Goal: Navigation & Orientation: Find specific page/section

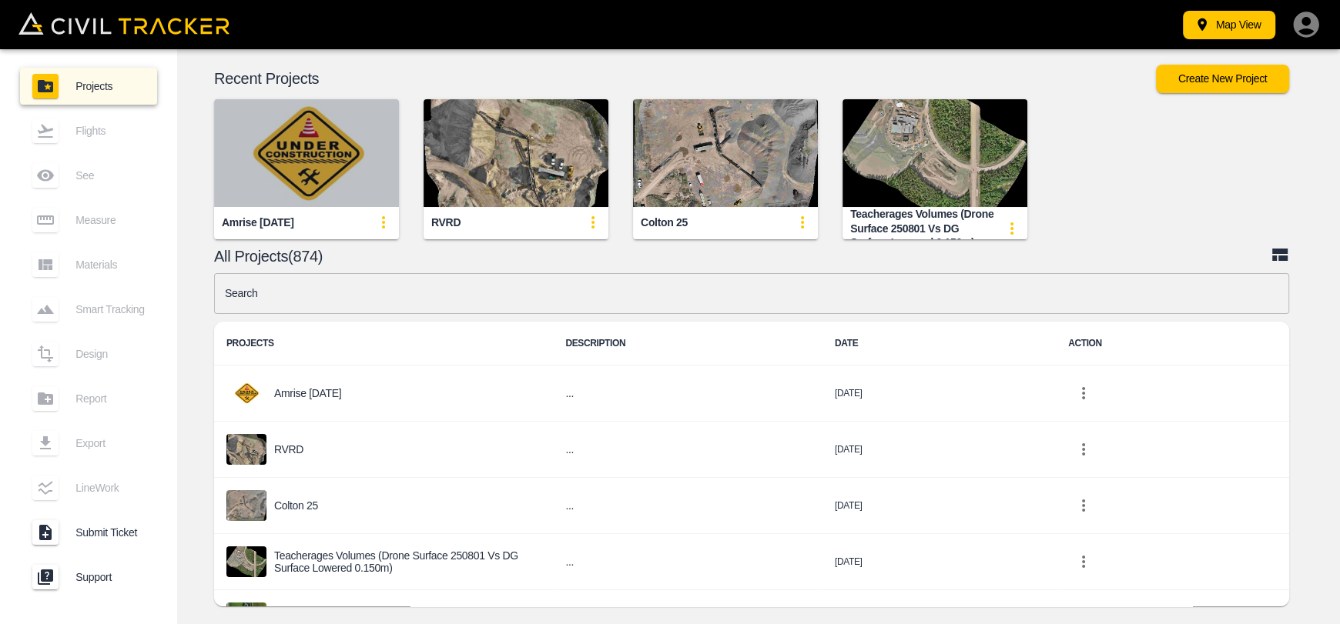
click at [314, 172] on img "button" at bounding box center [306, 153] width 185 height 108
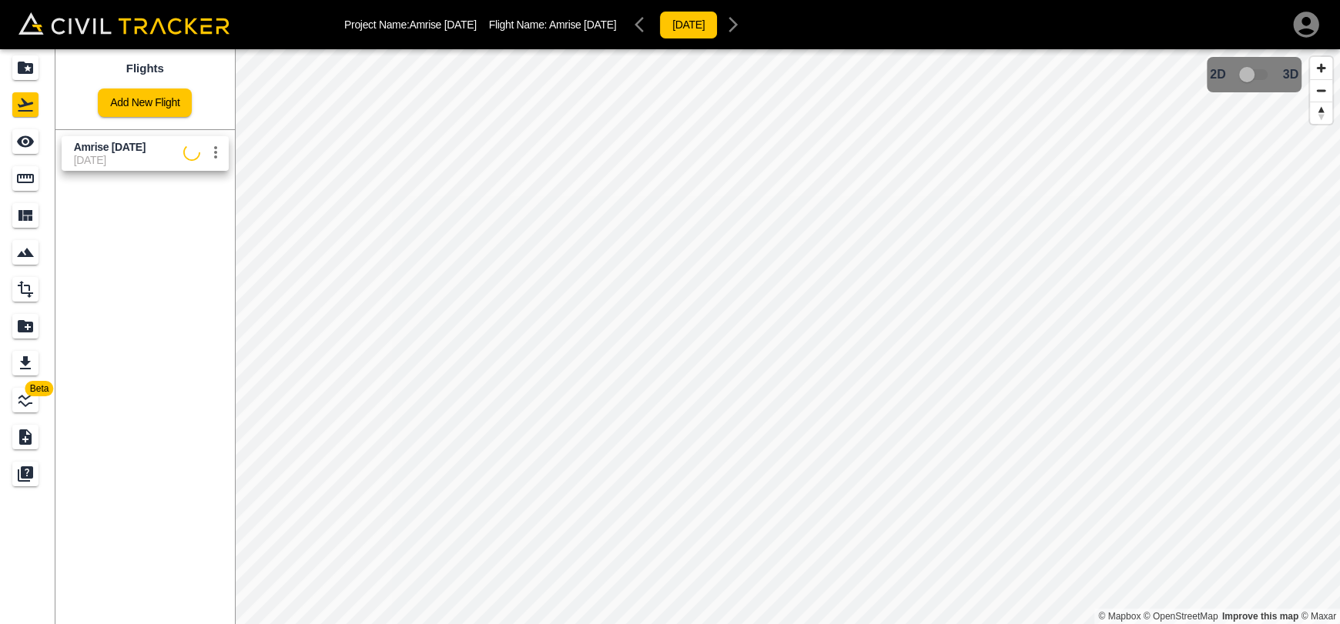
click at [126, 145] on span "Amrise [DATE]" at bounding box center [110, 147] width 72 height 12
click at [32, 136] on icon "See" at bounding box center [25, 141] width 18 height 18
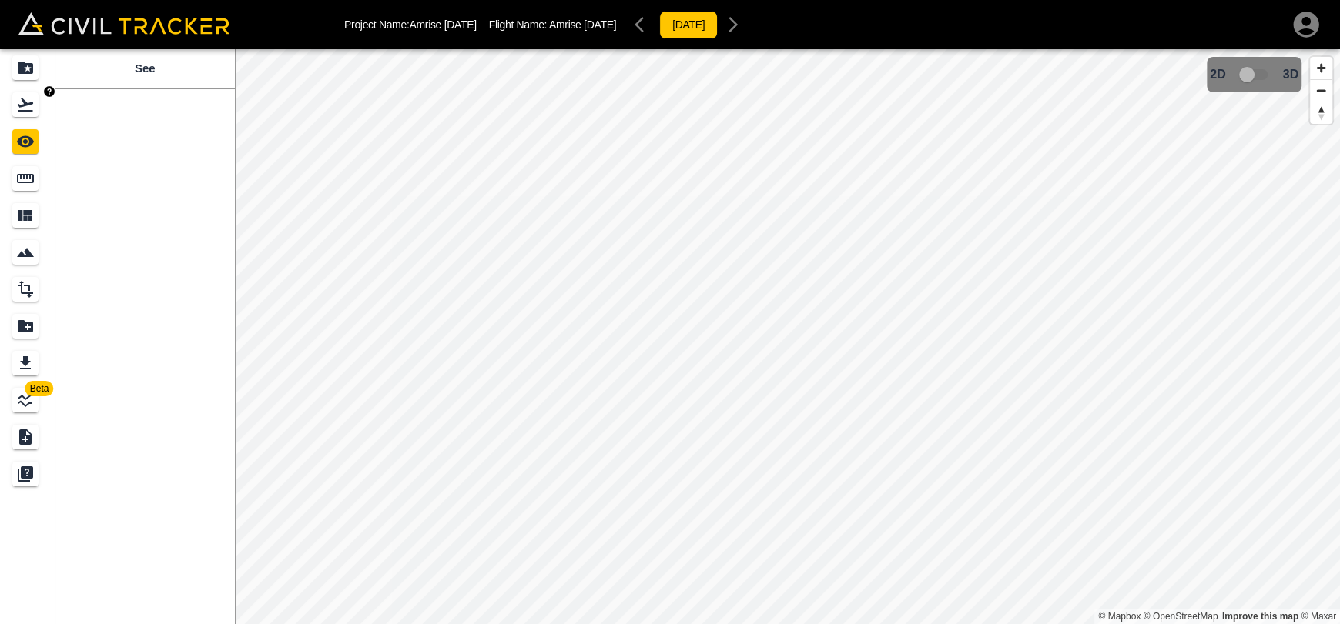
click at [32, 109] on icon "Flights" at bounding box center [25, 104] width 18 height 18
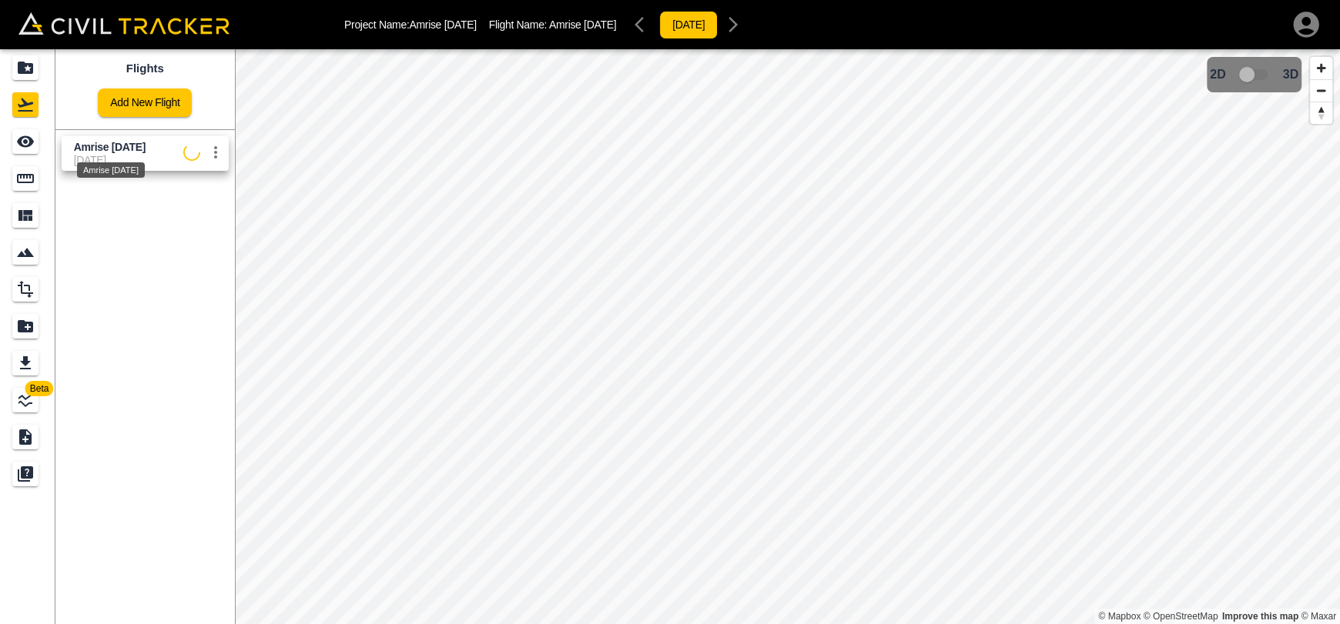
click at [88, 156] on div "Amrise [DATE]" at bounding box center [110, 166] width 71 height 28
drag, startPoint x: 0, startPoint y: 125, endPoint x: 10, endPoint y: 129, distance: 10.7
click at [0, 125] on link at bounding box center [27, 141] width 55 height 37
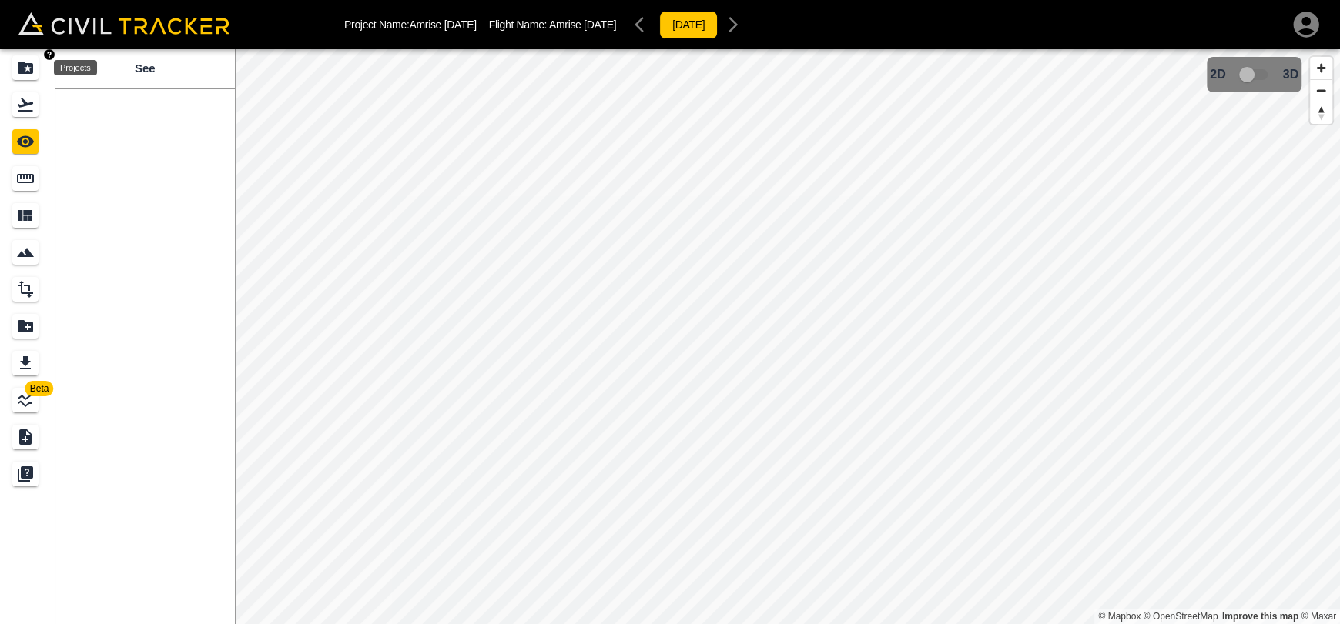
click at [18, 66] on icon "Projects" at bounding box center [25, 68] width 15 height 12
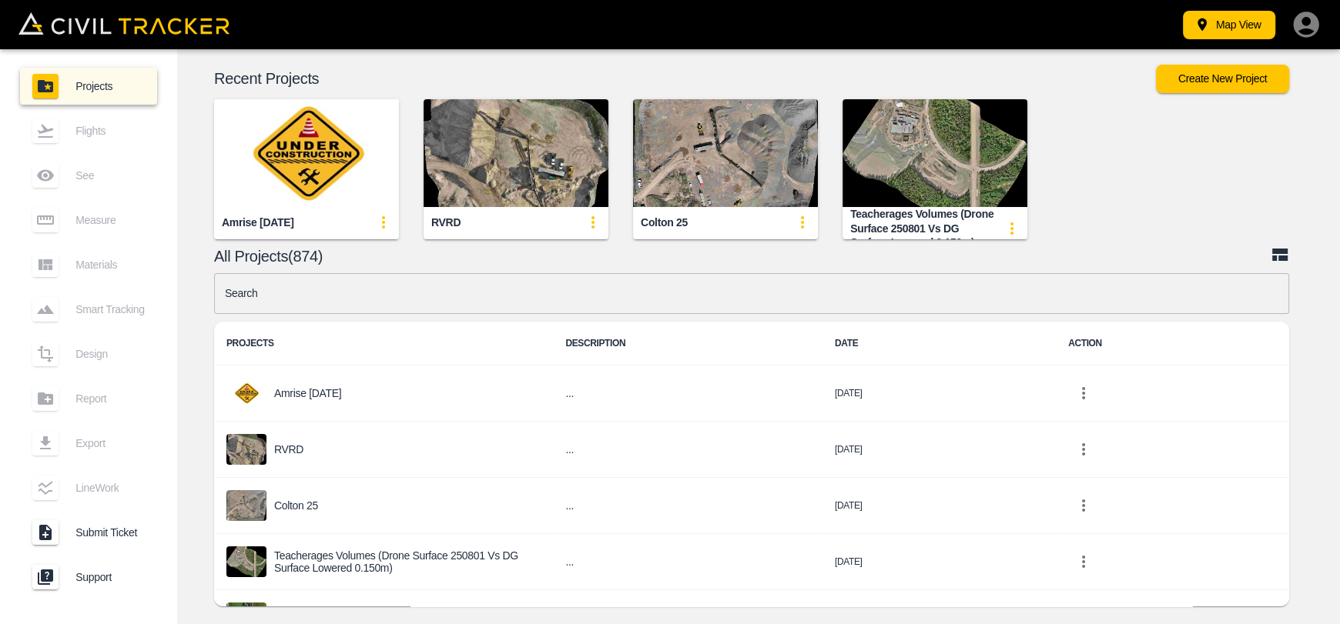
click at [316, 191] on img "button" at bounding box center [306, 153] width 185 height 108
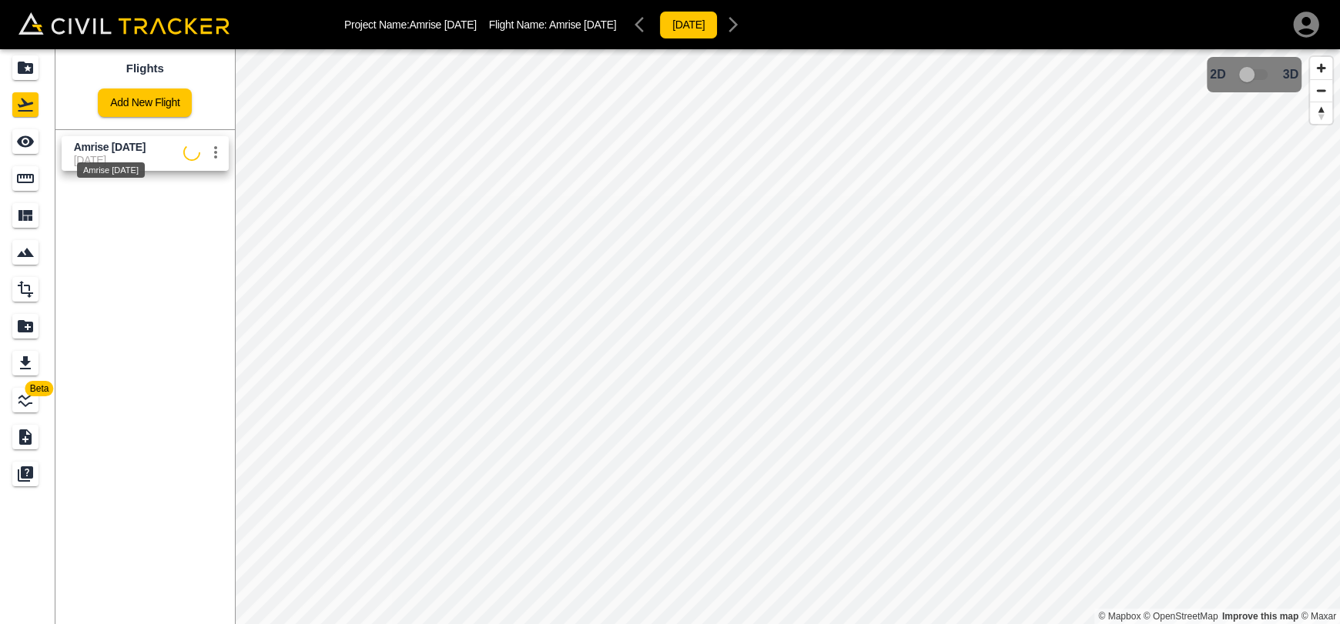
click at [74, 143] on span "Amrise [DATE]" at bounding box center [110, 147] width 72 height 12
click at [12, 143] on div "See" at bounding box center [25, 141] width 26 height 25
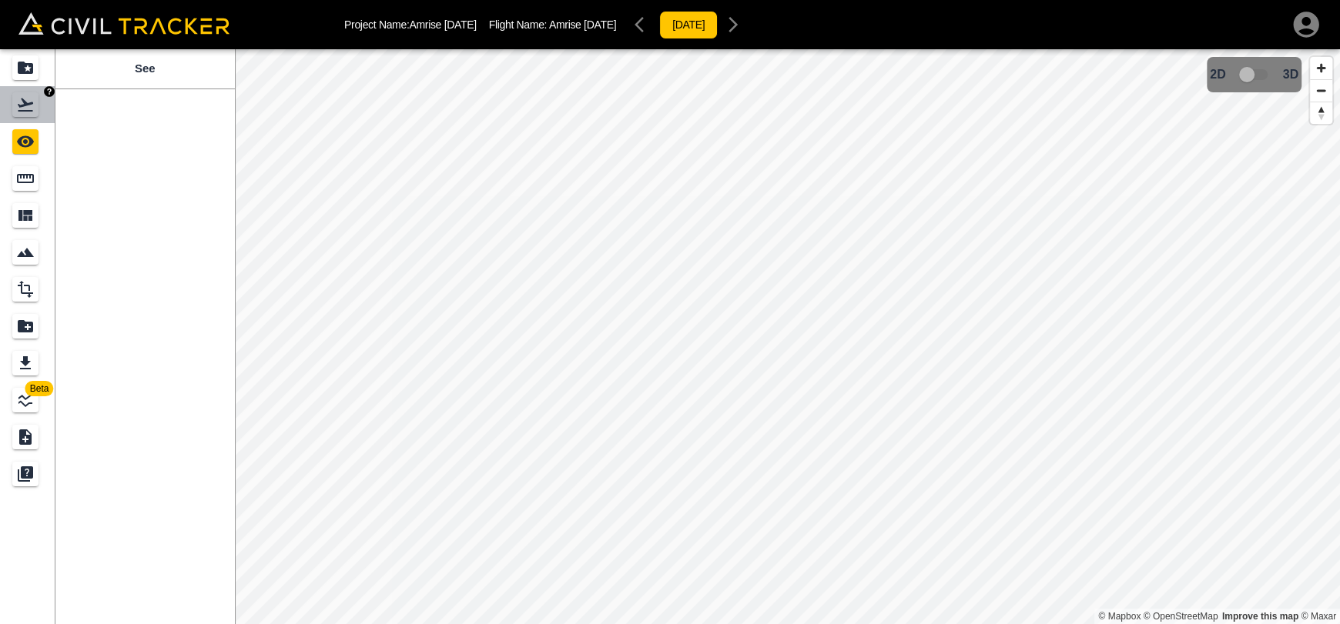
click at [21, 89] on link at bounding box center [27, 104] width 55 height 37
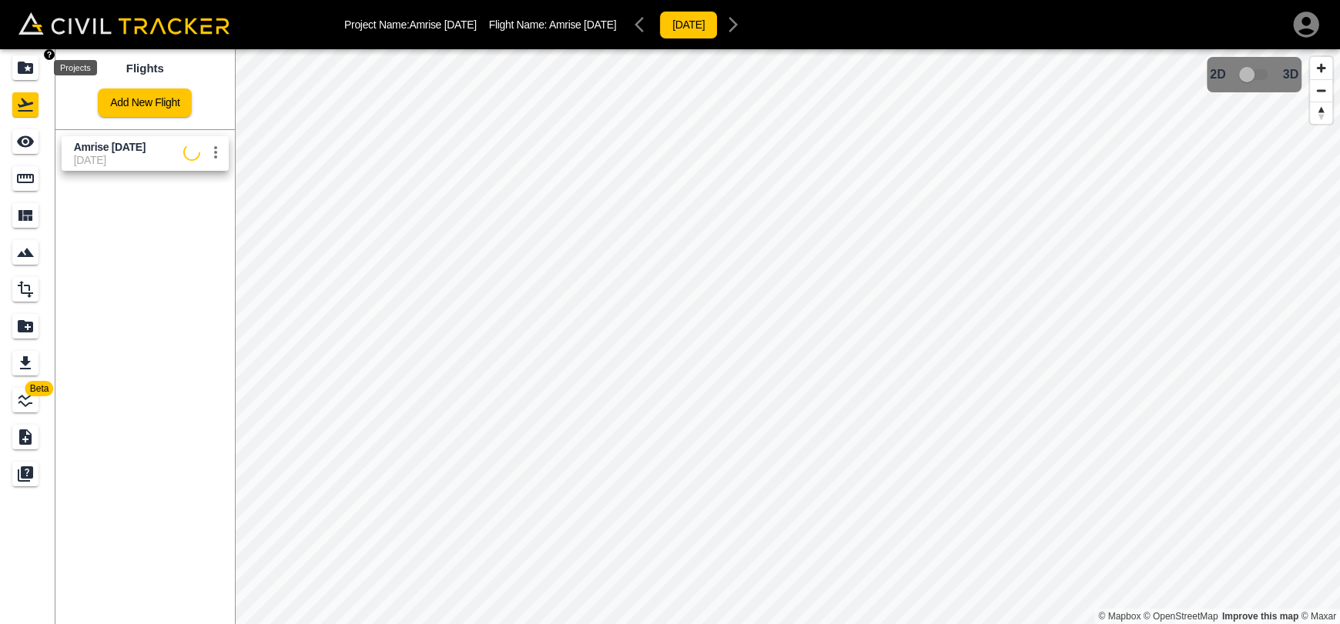
click at [29, 64] on icon "Projects" at bounding box center [25, 68] width 15 height 12
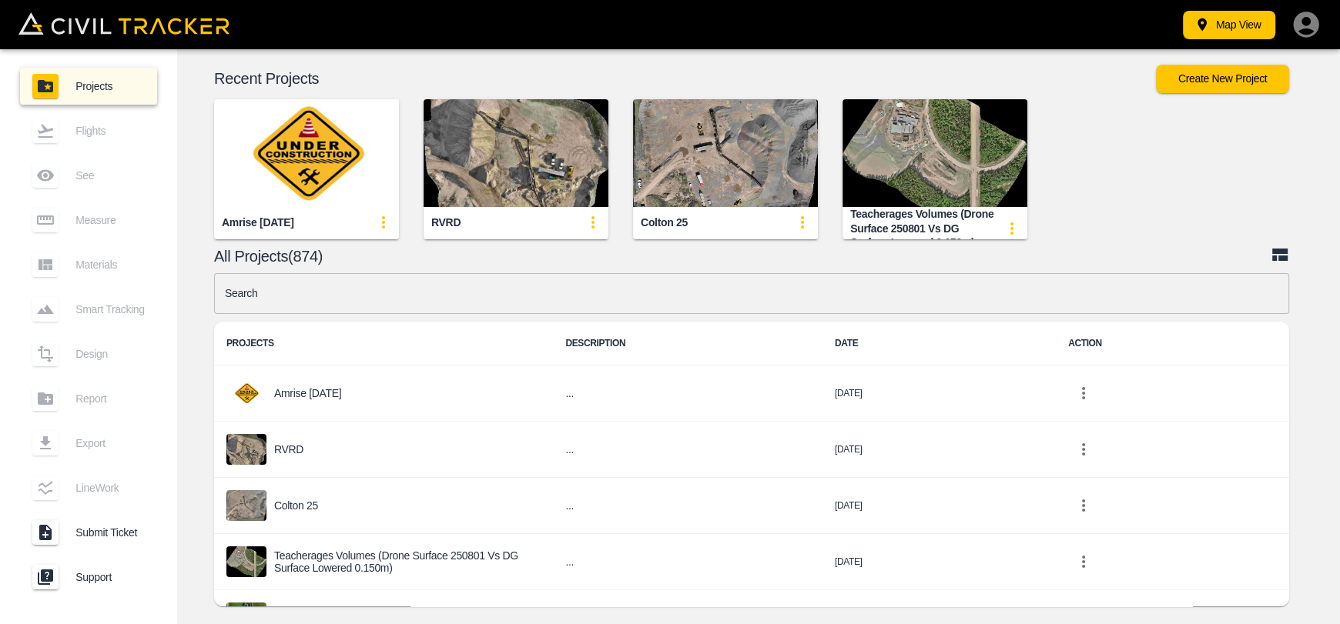
click at [268, 159] on img "button" at bounding box center [306, 153] width 185 height 108
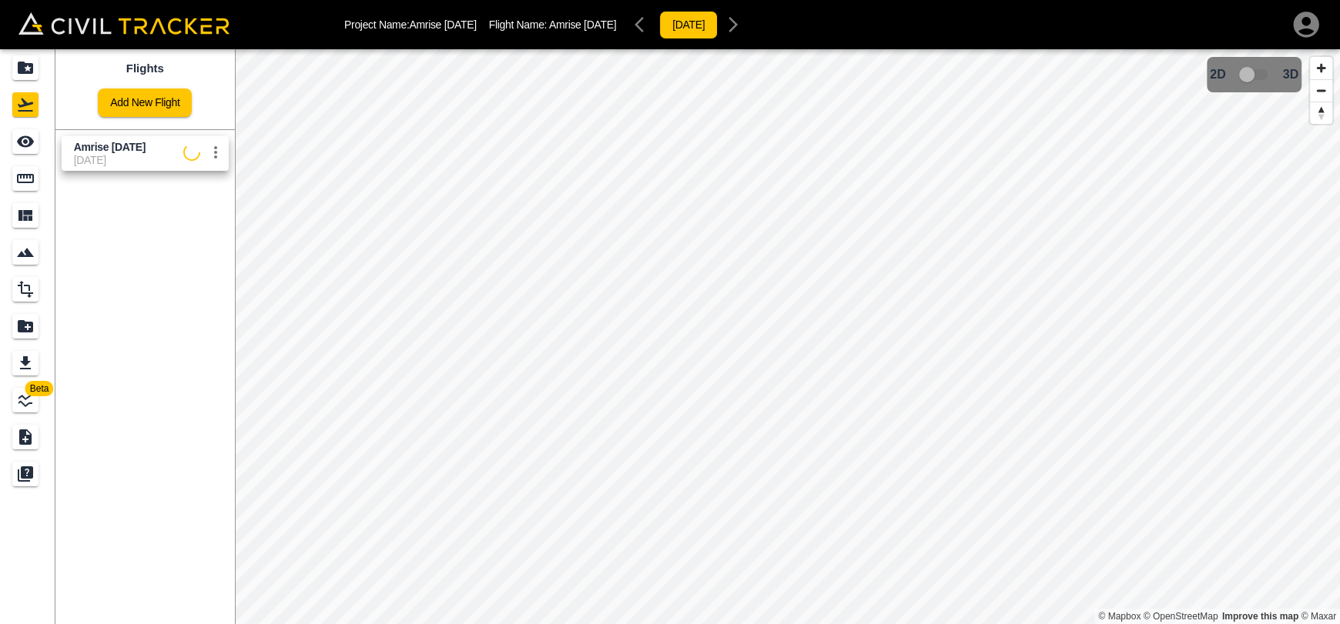
click at [163, 169] on link "Amrise [DATE] [DATE]" at bounding box center [145, 153] width 167 height 35
click at [45, 150] on link at bounding box center [27, 141] width 55 height 37
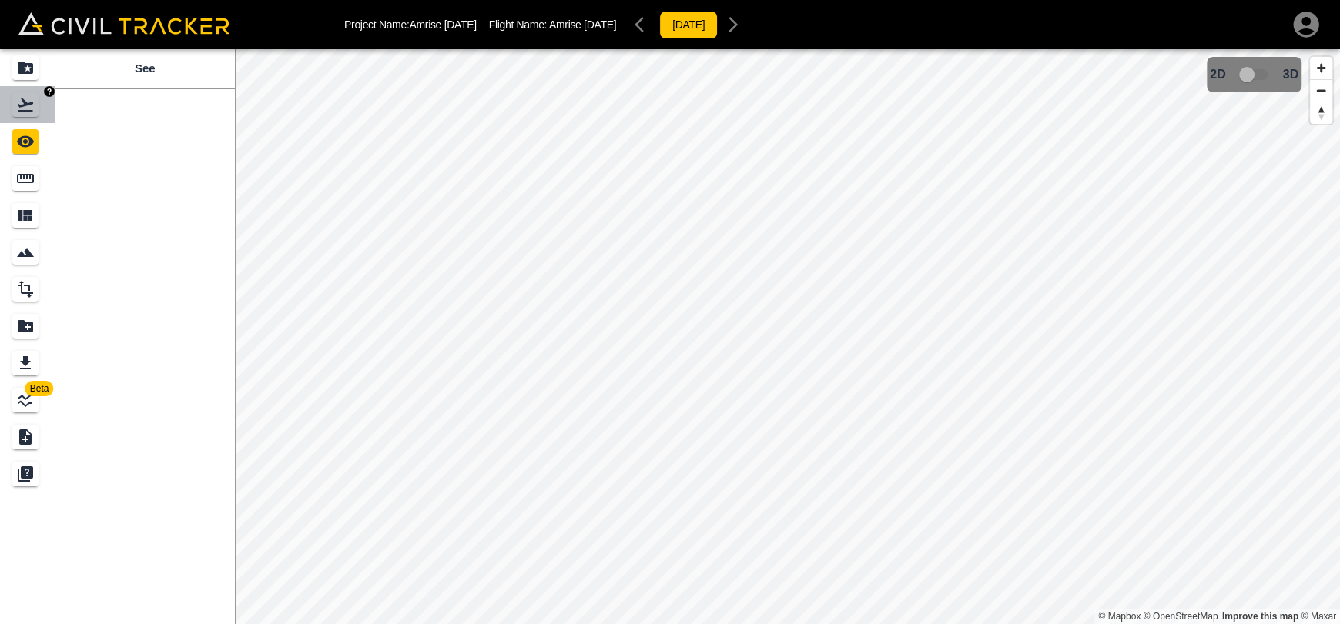
click at [0, 108] on link at bounding box center [27, 104] width 55 height 37
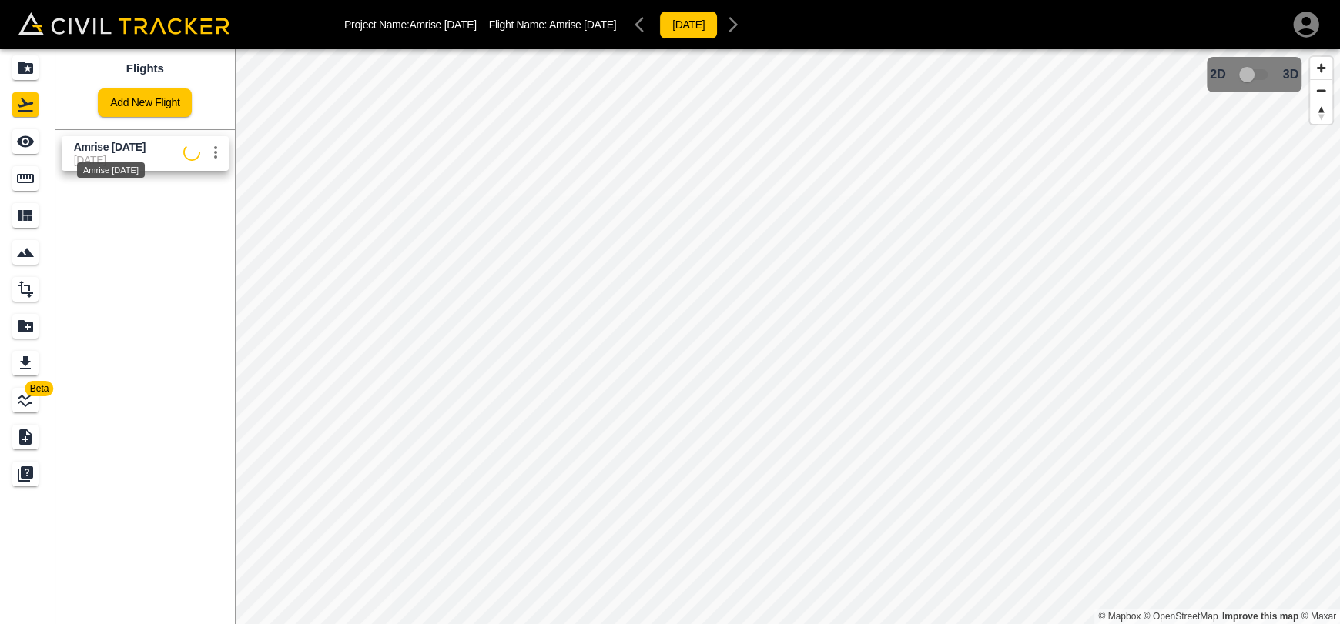
click at [99, 158] on div "Amrise [DATE]" at bounding box center [110, 166] width 71 height 28
click at [30, 143] on icon "See" at bounding box center [25, 142] width 17 height 12
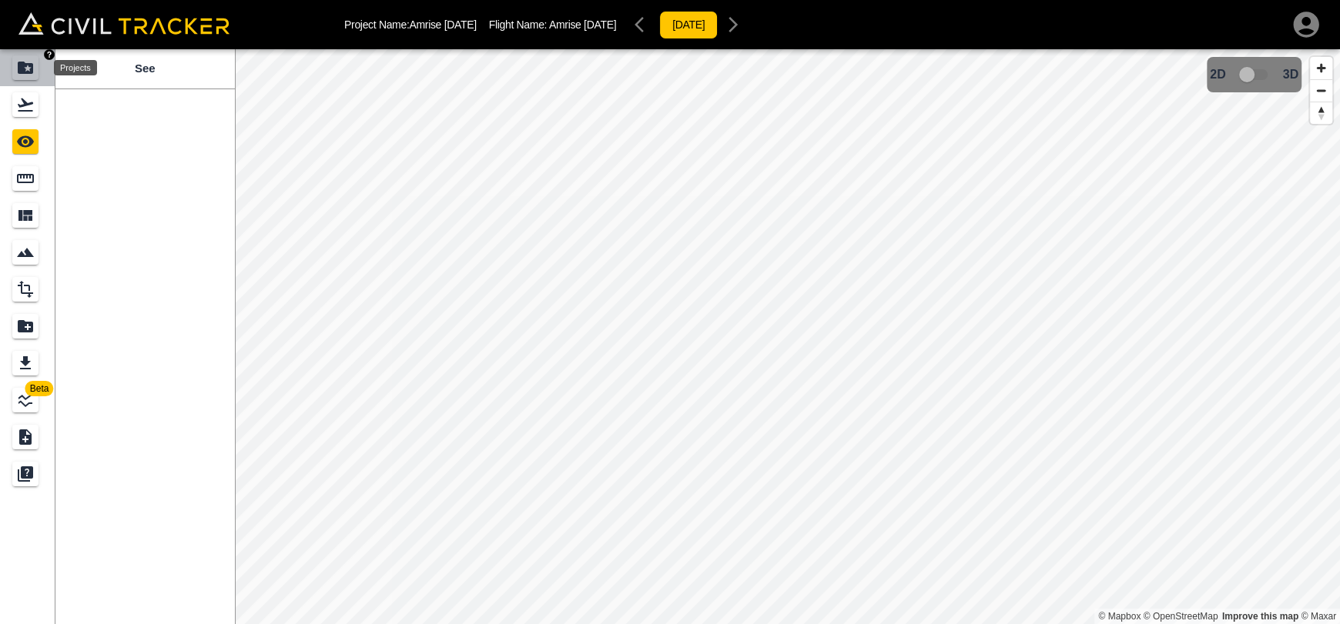
click at [25, 66] on icon "Projects" at bounding box center [25, 68] width 15 height 12
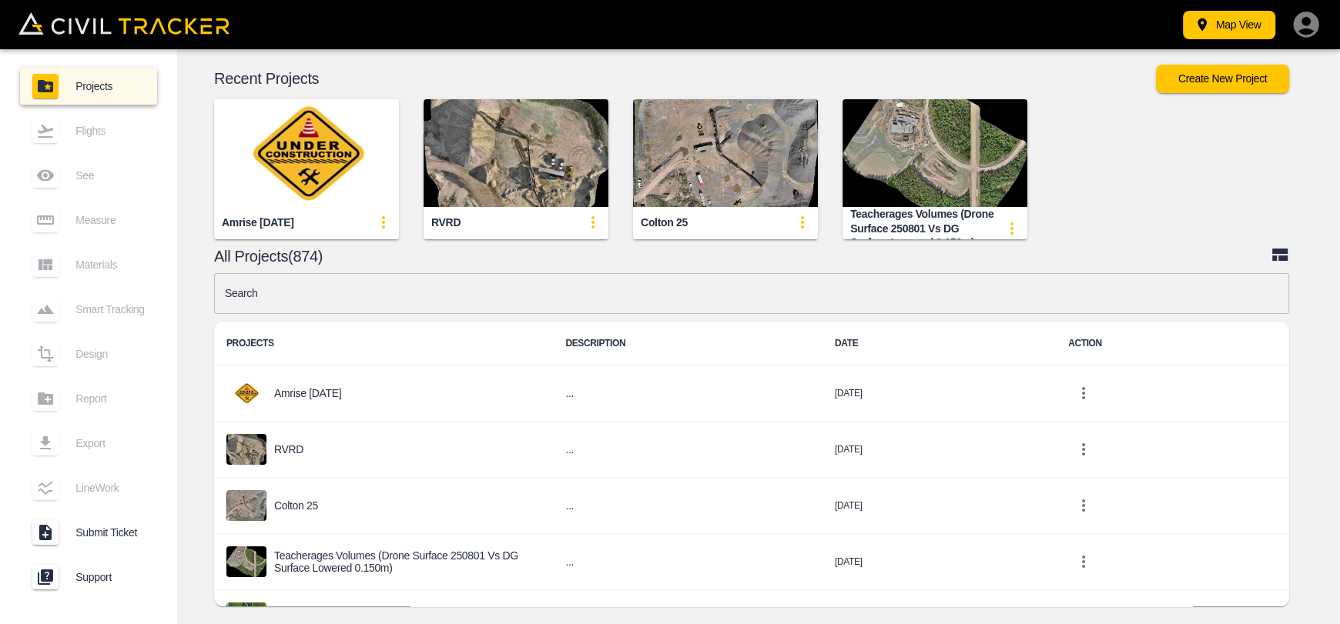
click at [310, 159] on img "button" at bounding box center [306, 153] width 185 height 108
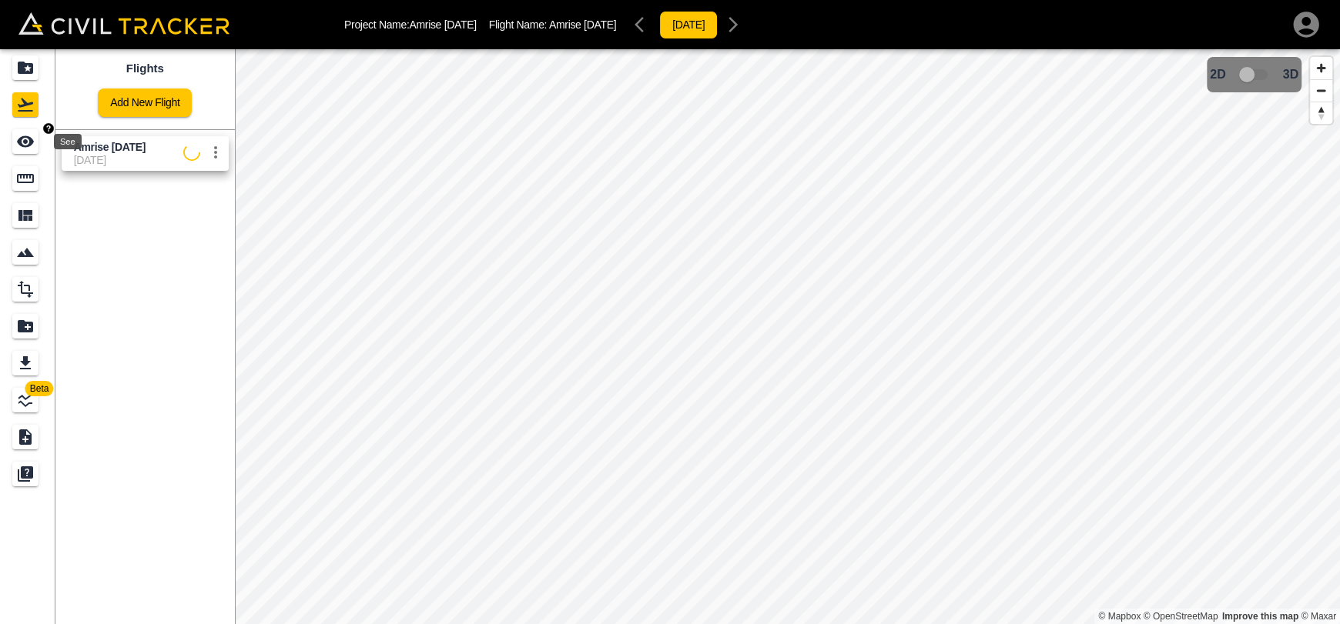
click at [15, 146] on div "See" at bounding box center [25, 141] width 26 height 25
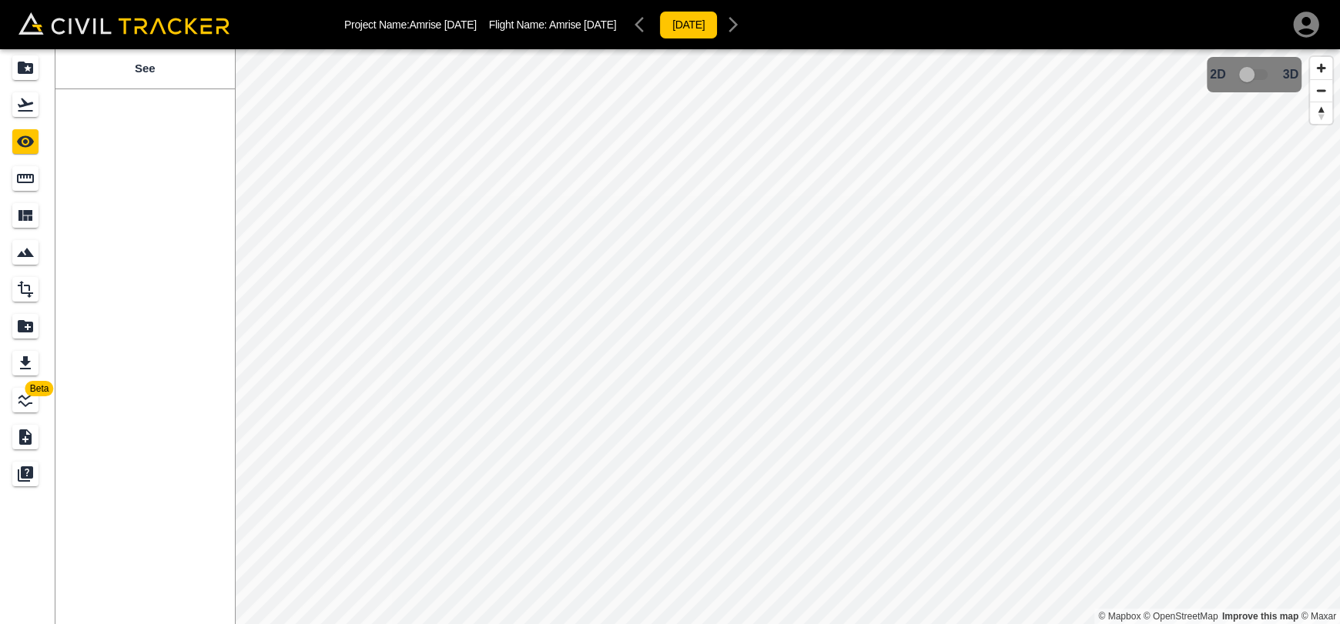
click at [109, 132] on div "See" at bounding box center [144, 336] width 179 height 575
click at [34, 114] on div "Flights" at bounding box center [25, 104] width 26 height 25
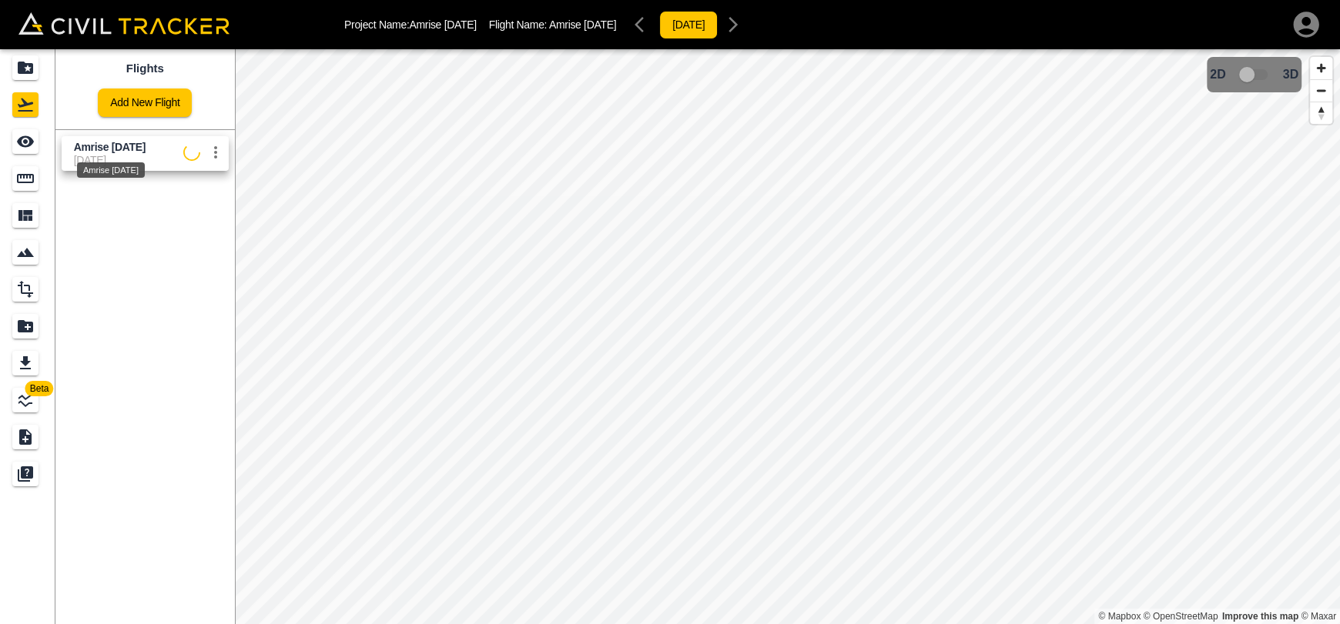
click at [121, 156] on div "Amrise [DATE]" at bounding box center [110, 166] width 71 height 28
click at [1, 135] on link at bounding box center [27, 141] width 55 height 37
